Goal: Information Seeking & Learning: Learn about a topic

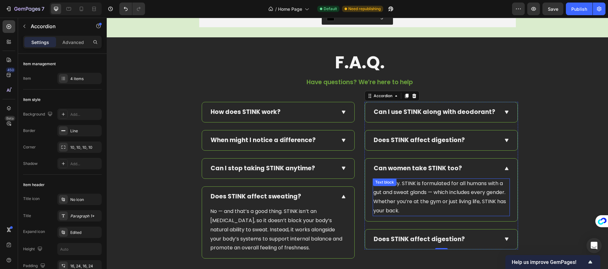
click at [414, 199] on p "Absolutely. STINK is formulated for all humans with a gut and sweat glands — wh…" at bounding box center [441, 197] width 136 height 36
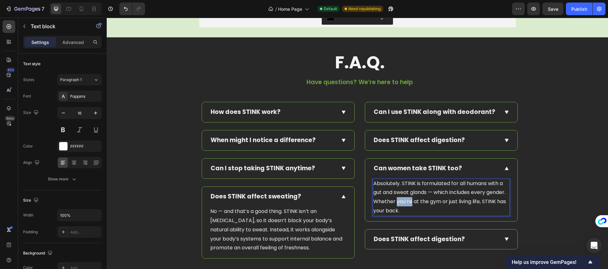
click at [414, 199] on p "Absolutely. STINK is formulated for all humans with a gut and sweat glands — wh…" at bounding box center [441, 197] width 136 height 36
click at [504, 237] on icon at bounding box center [507, 239] width 6 height 6
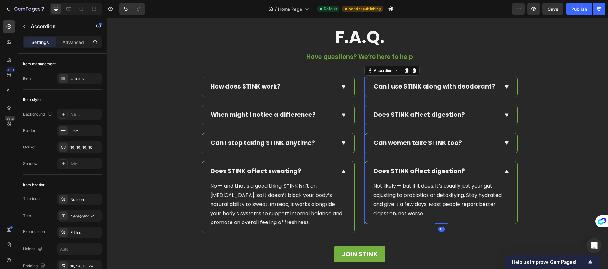
scroll to position [2387, 0]
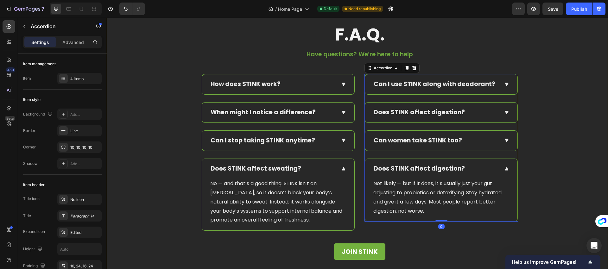
click at [538, 197] on div "F.A.Q. Text Block Have questions? We’re here to help Text block Row How does ST…" at bounding box center [359, 144] width 497 height 238
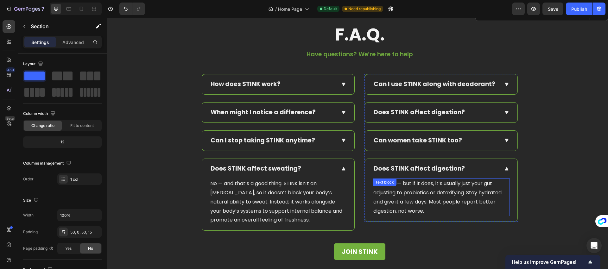
click at [407, 187] on p "Not likely — but if it does, it’s usually just your gut adjusting to probiotics…" at bounding box center [441, 197] width 136 height 36
click at [407, 187] on div "Text block" at bounding box center [391, 185] width 34 height 8
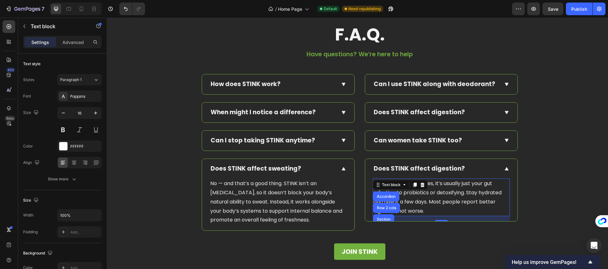
click at [438, 195] on p "Not likely — but if it does, it’s usually just your gut adjusting to probiotics…" at bounding box center [441, 197] width 136 height 36
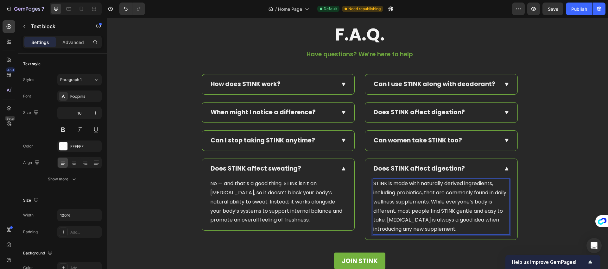
click at [546, 193] on div "F.A.Q. Text Block Have questions? We’re here to help Text block Row How does ST…" at bounding box center [359, 148] width 497 height 247
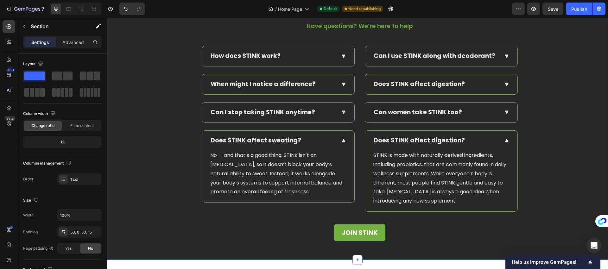
scroll to position [2394, 0]
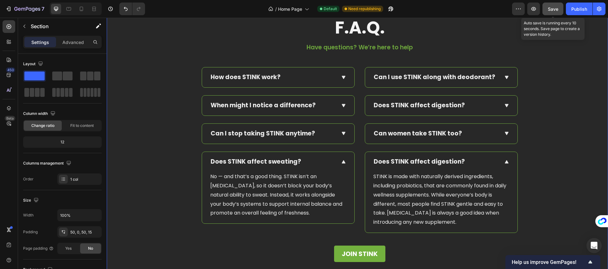
click at [549, 13] on button "Save" at bounding box center [552, 9] width 21 height 13
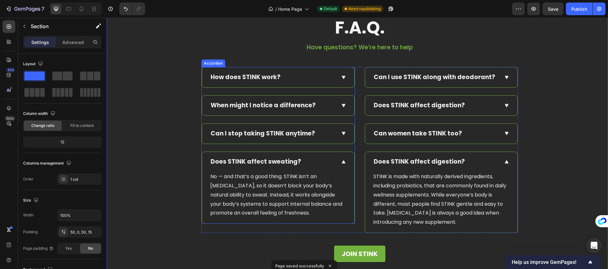
click at [344, 161] on icon at bounding box center [344, 162] width 6 height 6
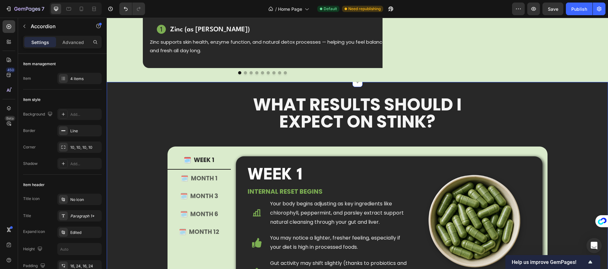
scroll to position [286, 0]
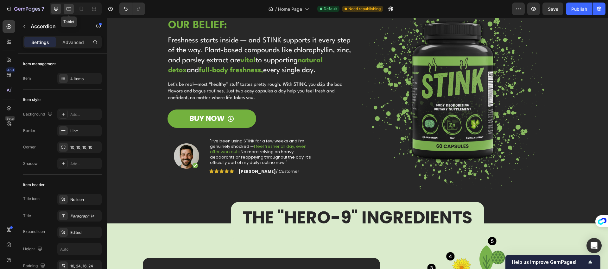
click at [71, 11] on icon at bounding box center [69, 9] width 6 height 6
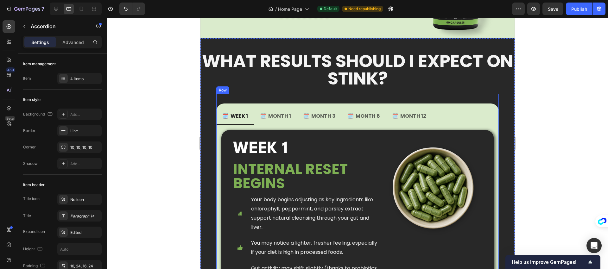
scroll to position [633, 0]
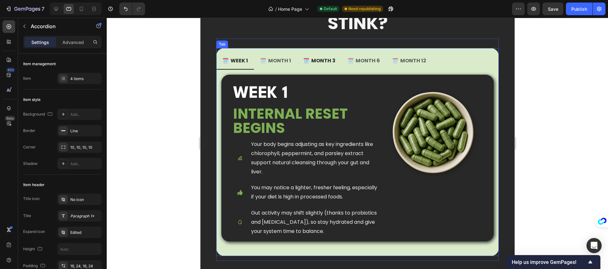
click at [313, 64] on p "🗓️ MONTH 3" at bounding box center [319, 60] width 32 height 9
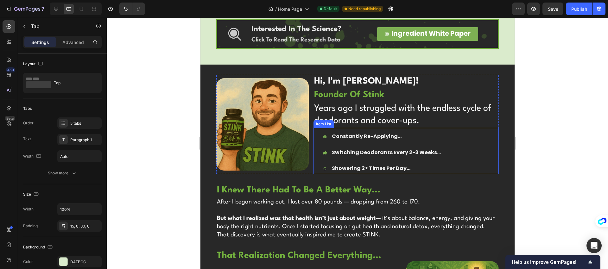
scroll to position [1331, 0]
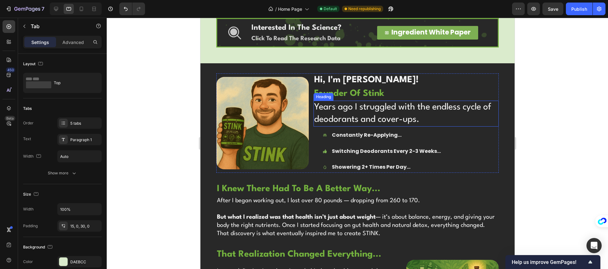
click at [344, 117] on h2 "Years ago I struggled with the endless cycle of deodorants and cover-ups." at bounding box center [405, 114] width 185 height 26
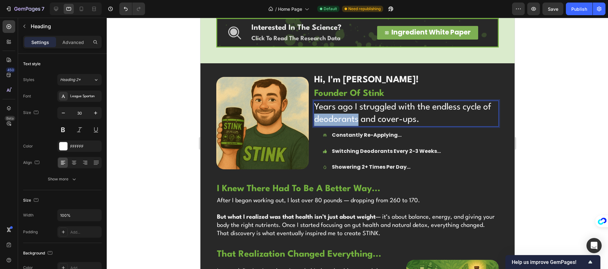
click at [344, 117] on h2 "Years ago I struggled with the endless cycle of deodorants and cover-ups." at bounding box center [405, 114] width 185 height 26
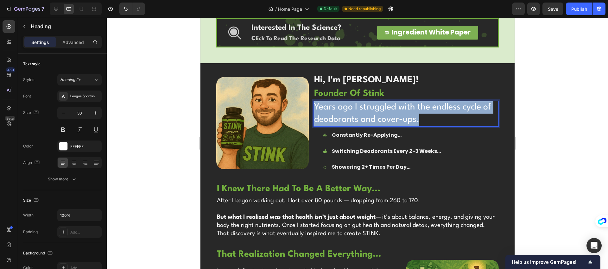
drag, startPoint x: 432, startPoint y: 124, endPoint x: 314, endPoint y: 106, distance: 119.4
click at [314, 106] on p "Years ago I struggled with the endless cycle of deodorants and cover-ups." at bounding box center [406, 113] width 184 height 25
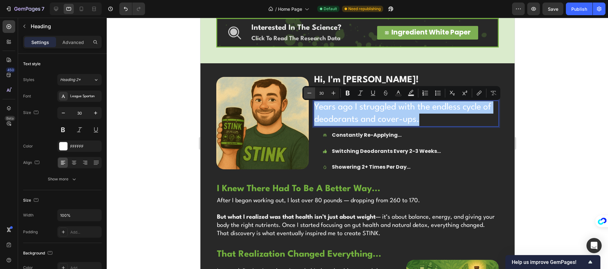
click at [309, 94] on icon "Editor contextual toolbar" at bounding box center [309, 93] width 6 height 6
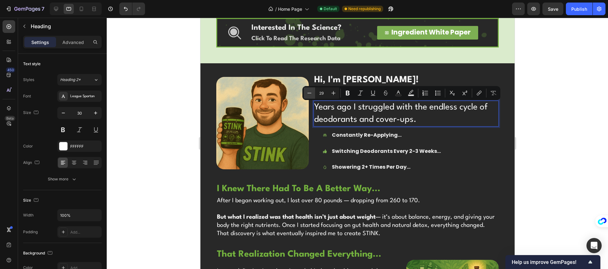
click at [309, 94] on icon "Editor contextual toolbar" at bounding box center [309, 93] width 6 height 6
click at [309, 93] on icon "Editor contextual toolbar" at bounding box center [309, 93] width 6 height 6
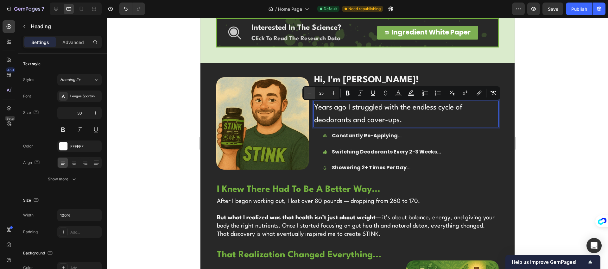
type input "24"
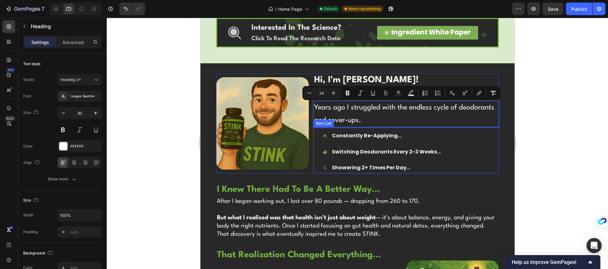
click at [492, 151] on div "Constantly Re-Applying... Switching Deodorants Every 2-3 Weeks... Showering 2+ …" at bounding box center [409, 151] width 177 height 43
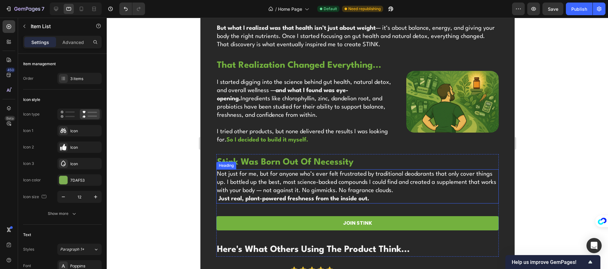
scroll to position [1521, 0]
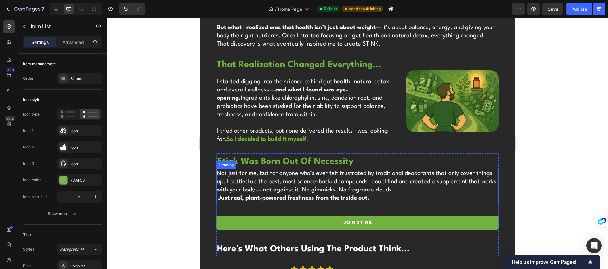
click at [410, 191] on h2 "Not just for me, but for anyone who’s ever felt frustrated by traditional deodo…" at bounding box center [357, 186] width 283 height 34
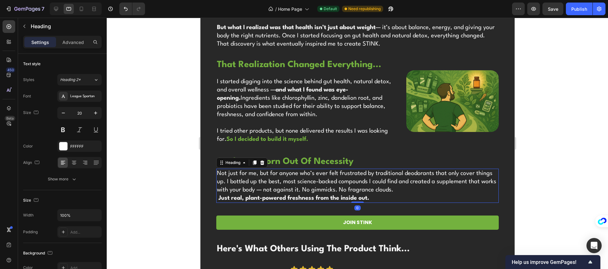
click at [410, 191] on h2 "Not just for me, but for anyone who’s ever felt frustrated by traditional deodo…" at bounding box center [357, 186] width 283 height 34
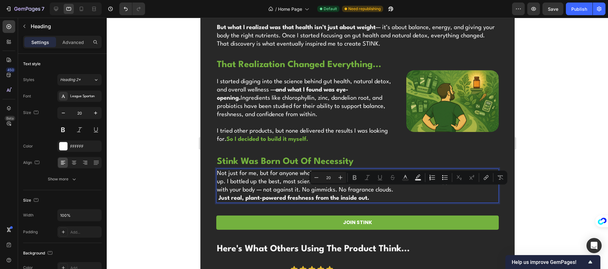
click at [419, 190] on p "Not just for me, but for anyone who’s ever felt frustrated by traditional deodo…" at bounding box center [358, 185] width 282 height 33
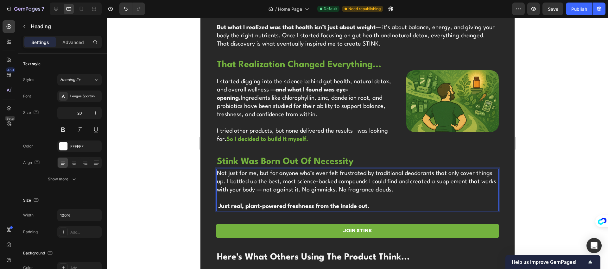
click at [210, 184] on div "Image hi, i'm [PERSON_NAME]! Heading founder of stink Heading ⁠⁠⁠⁠⁠⁠⁠ Years ago…" at bounding box center [357, 212] width 314 height 659
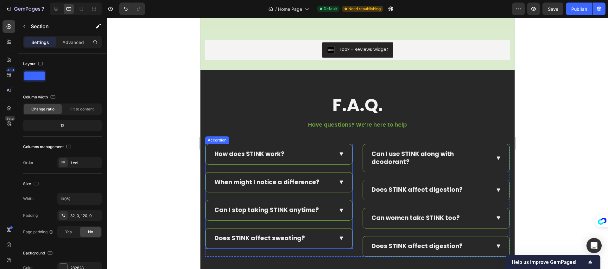
scroll to position [2303, 0]
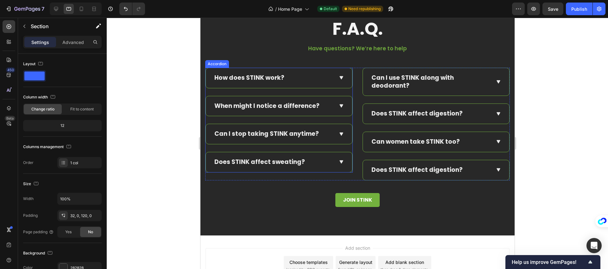
click at [342, 80] on div "How does STINK work?" at bounding box center [279, 78] width 146 height 20
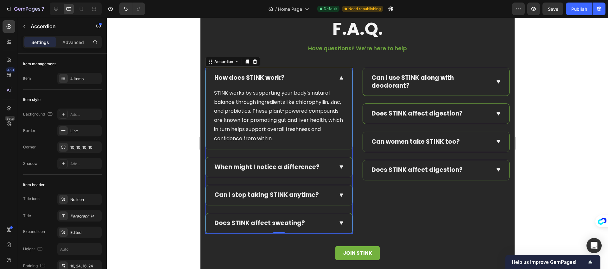
click at [340, 79] on icon at bounding box center [341, 77] width 4 height 3
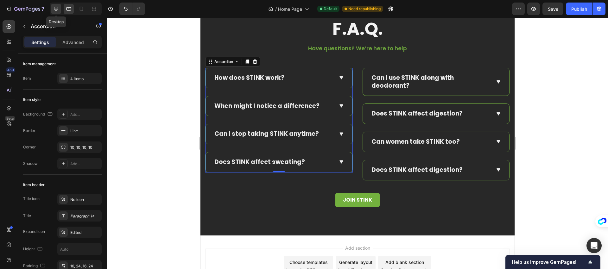
click at [57, 9] on icon at bounding box center [56, 9] width 6 height 6
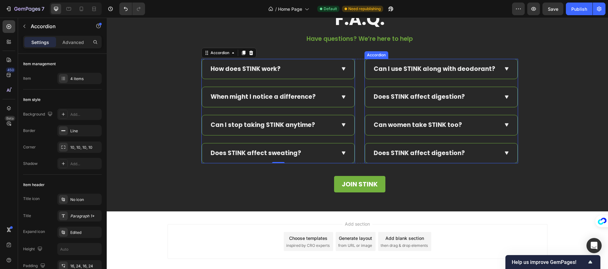
scroll to position [2322, 0]
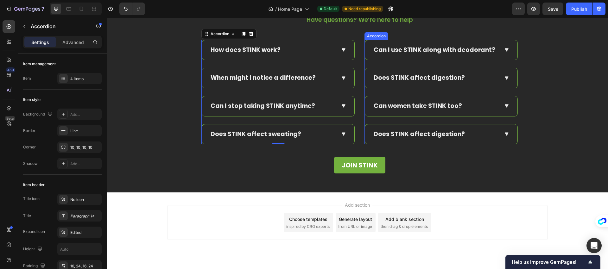
click at [413, 79] on p "Does STINK affect digestion?" at bounding box center [419, 78] width 91 height 8
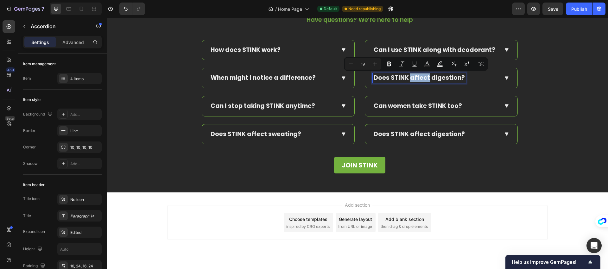
click at [413, 79] on p "Does STINK affect digestion?" at bounding box center [419, 78] width 91 height 8
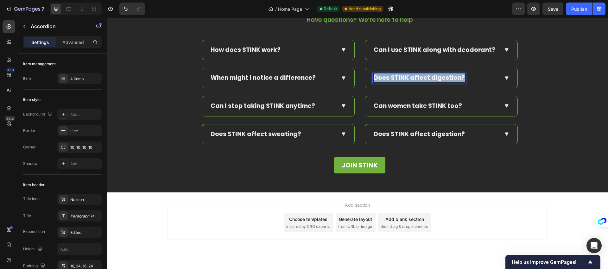
click at [413, 79] on p "Does STINK affect digestion?" at bounding box center [419, 78] width 91 height 8
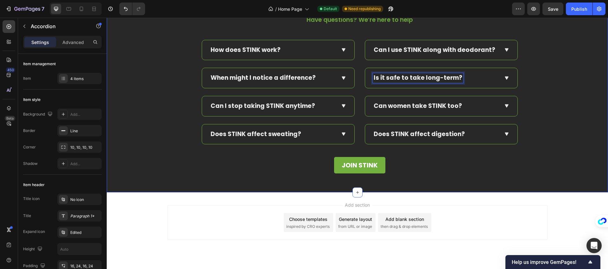
click at [554, 89] on div "F.A.Q. Text Block Have questions? We’re here to help Text block Row How does ST…" at bounding box center [359, 84] width 497 height 186
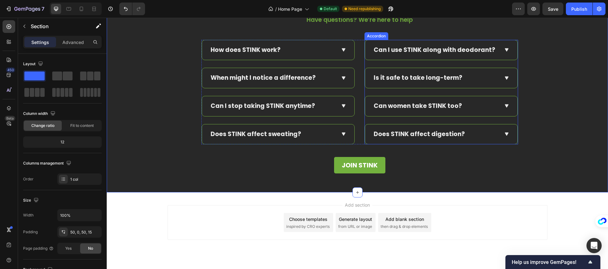
click at [505, 79] on icon at bounding box center [507, 77] width 4 height 3
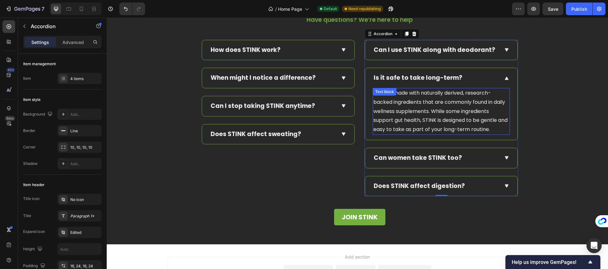
click at [414, 103] on p "STINK is made with naturally derived, research-backed ingredients that are comm…" at bounding box center [441, 112] width 136 height 46
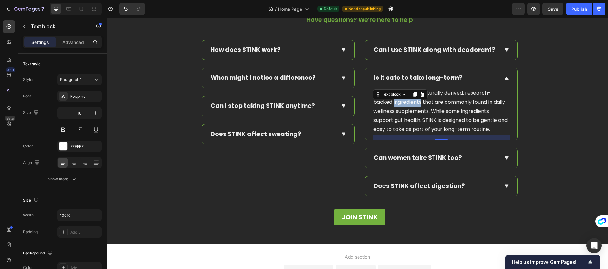
click at [414, 103] on p "STINK is made with naturally derived, research-backed ingredients that are comm…" at bounding box center [441, 112] width 136 height 46
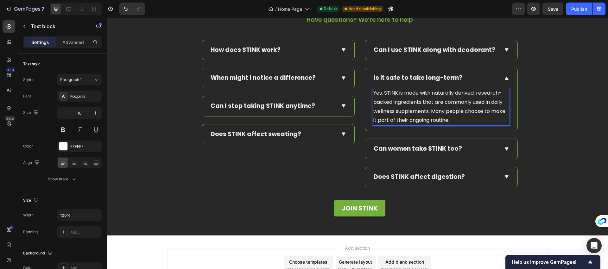
click at [534, 110] on div "F.A.Q. Text Block Have questions? We’re here to help Text block Row How does ST…" at bounding box center [359, 105] width 497 height 229
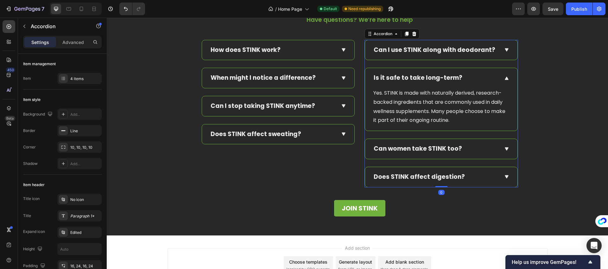
click at [504, 175] on icon at bounding box center [507, 177] width 6 height 6
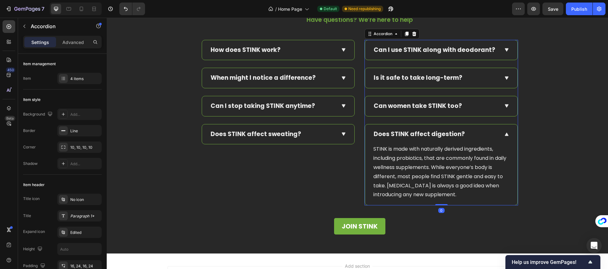
click at [505, 80] on icon at bounding box center [507, 78] width 6 height 6
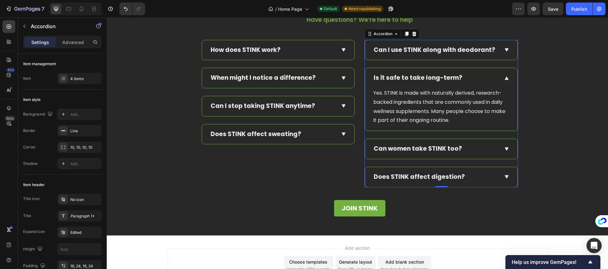
click at [505, 80] on icon at bounding box center [507, 78] width 6 height 6
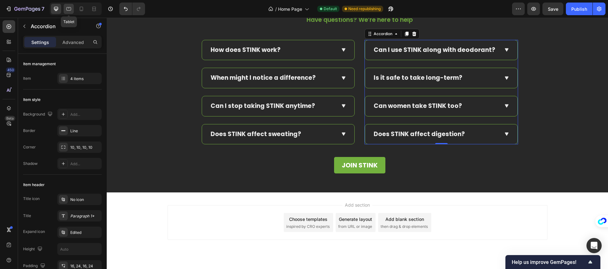
click at [70, 12] on div at bounding box center [69, 9] width 10 height 10
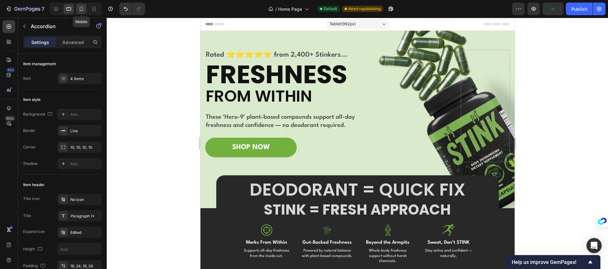
drag, startPoint x: 81, startPoint y: 11, endPoint x: 22, endPoint y: 95, distance: 102.2
click at [81, 11] on icon at bounding box center [81, 9] width 6 height 6
